Goal: Task Accomplishment & Management: Manage account settings

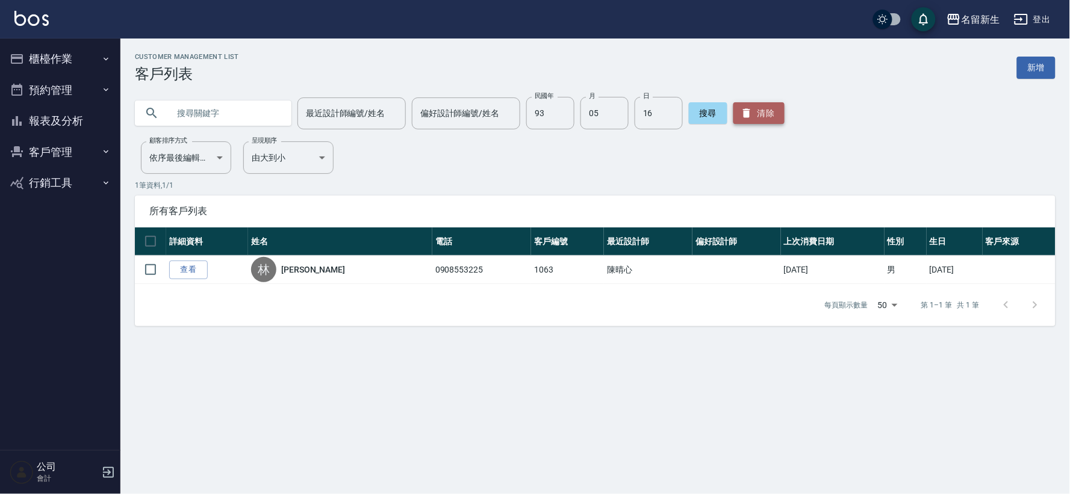
click at [759, 113] on button "清除" at bounding box center [759, 113] width 51 height 22
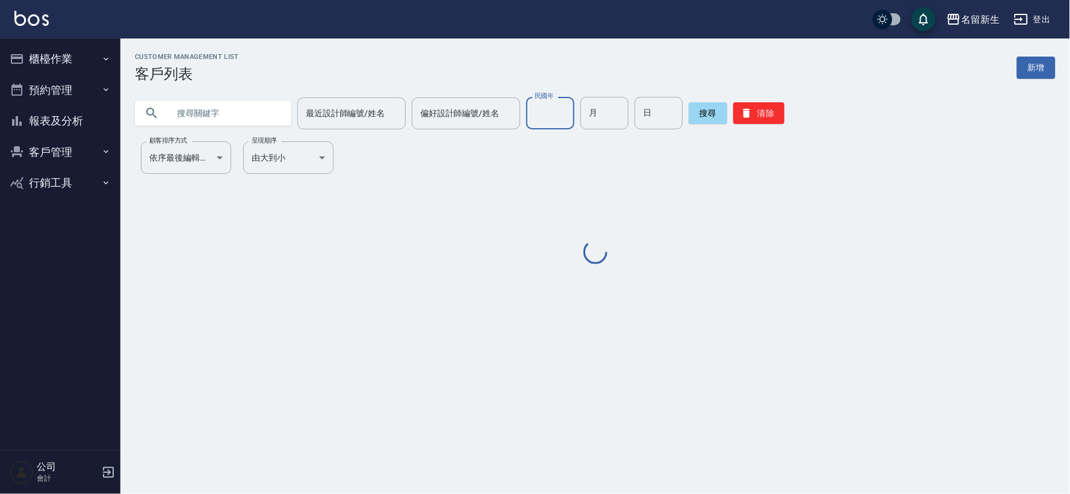
click at [555, 119] on input "民國年" at bounding box center [550, 113] width 48 height 33
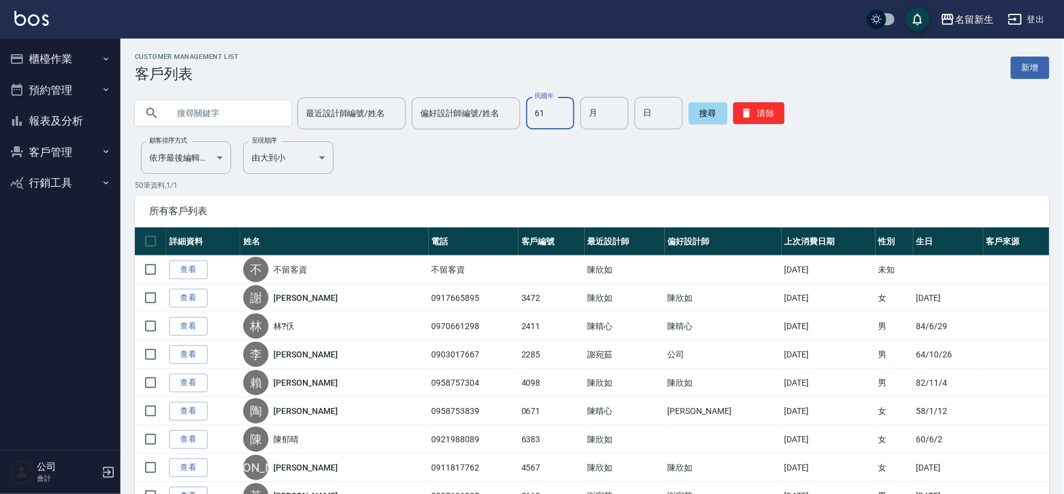
type input "61"
type input "01"
type input "17"
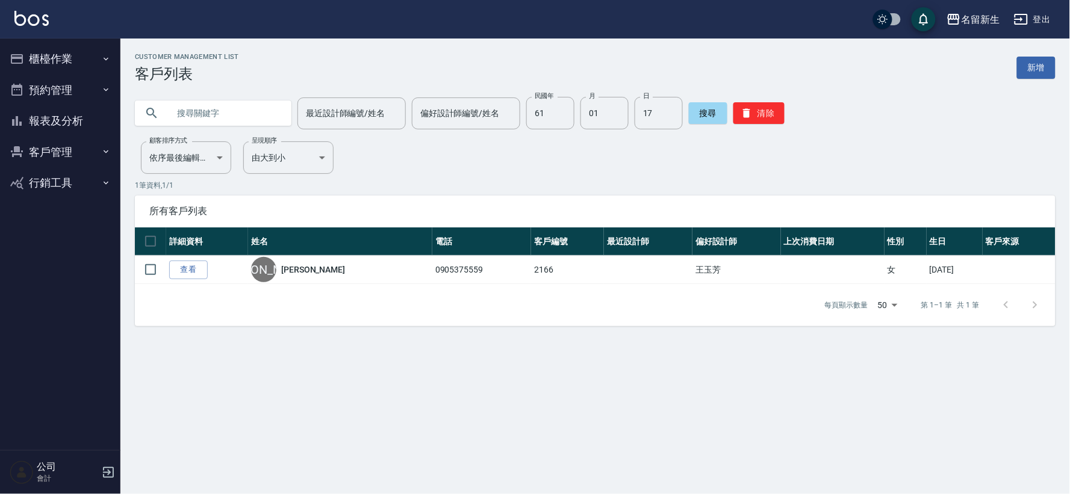
drag, startPoint x: 785, startPoint y: 179, endPoint x: 627, endPoint y: 79, distance: 186.5
drag, startPoint x: 627, startPoint y: 79, endPoint x: 870, endPoint y: 82, distance: 242.7
click at [870, 83] on div "最近設計師編號/姓名 最近設計師編號/姓名 偏好設計師編號/姓名 偏好設計師編號/姓名 民國年 61 民國年 月 01 月 日 17 日 搜尋 清除" at bounding box center [587, 106] width 935 height 47
click at [759, 111] on button "清除" at bounding box center [759, 113] width 51 height 22
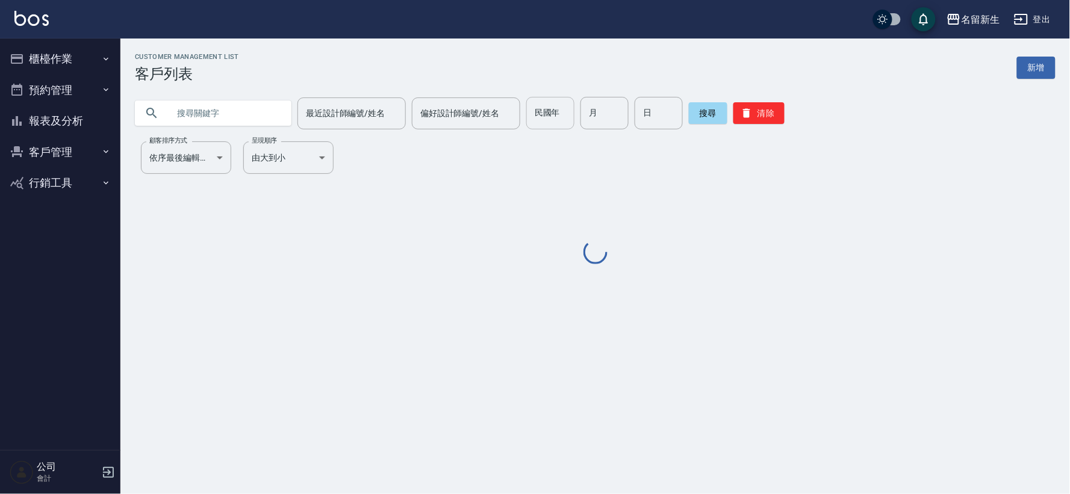
click at [553, 116] on div "民國年 民國年" at bounding box center [550, 113] width 48 height 33
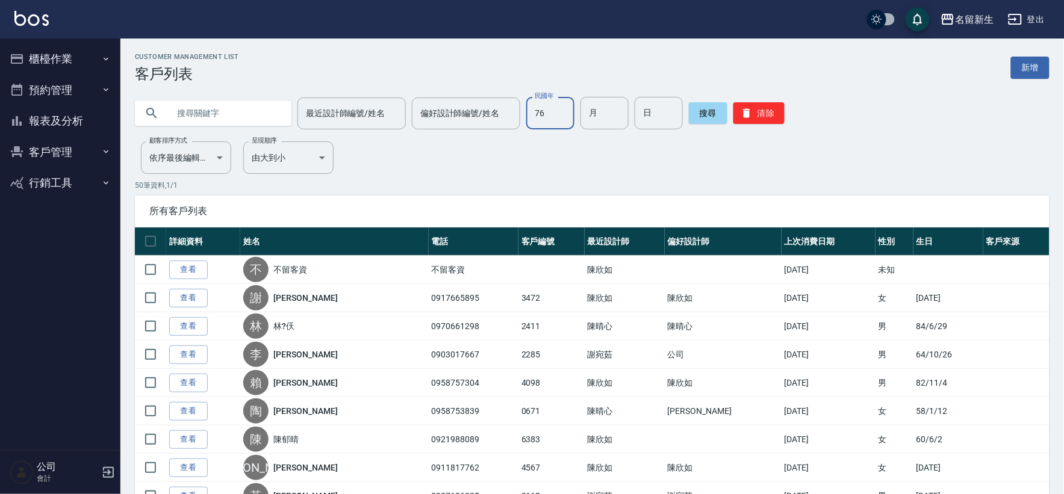
type input "76"
type input "05"
type input "25"
